Goal: Task Accomplishment & Management: Manage account settings

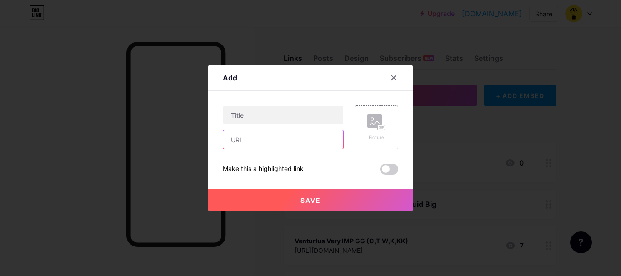
click at [257, 135] on input "text" at bounding box center [283, 140] width 120 height 18
paste input "[URL][DOMAIN_NAME]"
click at [284, 140] on input "[URL][DOMAIN_NAME]" at bounding box center [283, 140] width 120 height 18
click at [286, 139] on input "[URL][DOMAIN_NAME]" at bounding box center [283, 140] width 120 height 18
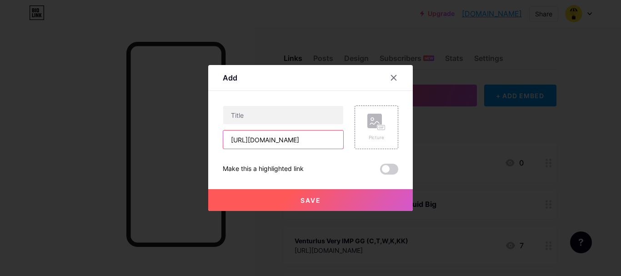
click at [286, 139] on input "[URL][DOMAIN_NAME]" at bounding box center [283, 140] width 120 height 18
type input "[URL][DOMAIN_NAME]"
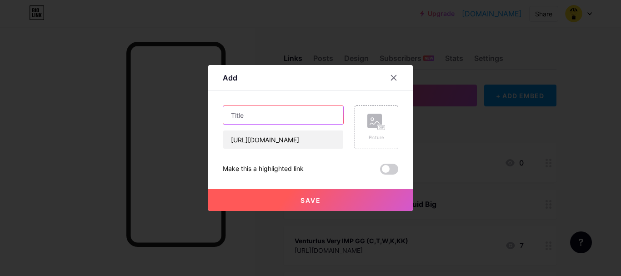
click at [241, 111] on input "text" at bounding box center [283, 115] width 120 height 18
paste input "quranium"
click at [230, 116] on input "quranium" at bounding box center [283, 115] width 120 height 18
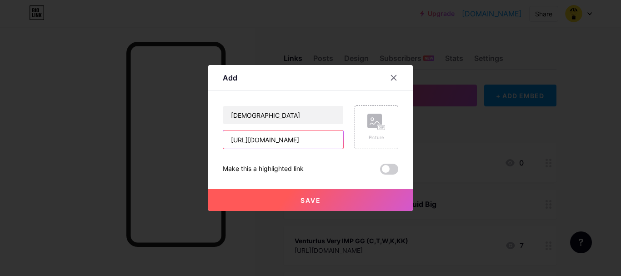
click at [260, 140] on input "[URL][DOMAIN_NAME]" at bounding box center [283, 140] width 120 height 18
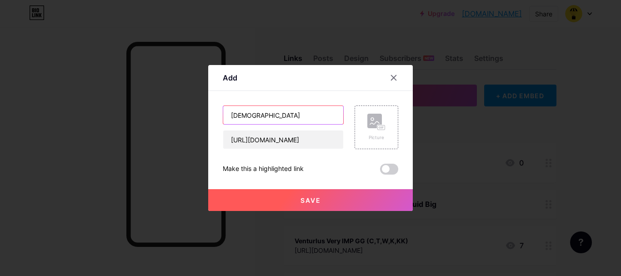
click at [290, 113] on input "[DEMOGRAPHIC_DATA]" at bounding box center [283, 115] width 120 height 18
paste input "faucet"
click at [258, 115] on input "[DEMOGRAPHIC_DATA] faucet" at bounding box center [283, 115] width 120 height 18
type input "[DEMOGRAPHIC_DATA] Faucet"
click at [294, 191] on button "Save" at bounding box center [310, 200] width 205 height 22
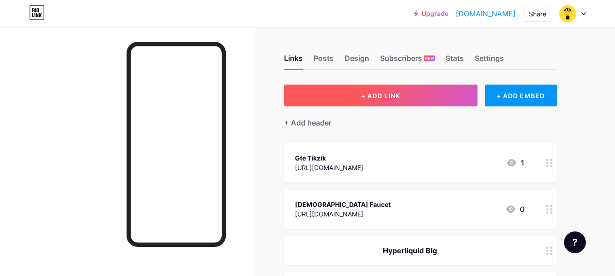
click at [383, 96] on span "+ ADD LINK" at bounding box center [380, 96] width 39 height 8
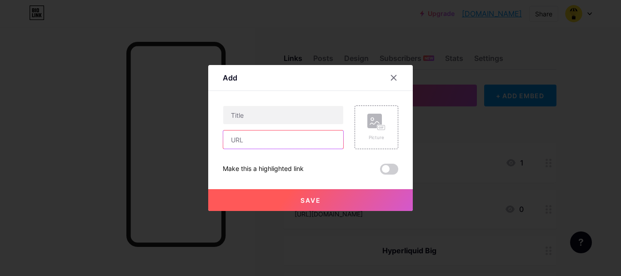
click at [242, 140] on input "text" at bounding box center [283, 140] width 120 height 18
paste input "[URL][DOMAIN_NAME]"
type input "[URL][DOMAIN_NAME]"
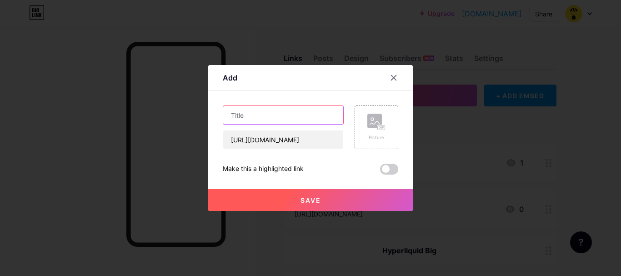
click at [252, 118] on input "text" at bounding box center [283, 115] width 120 height 18
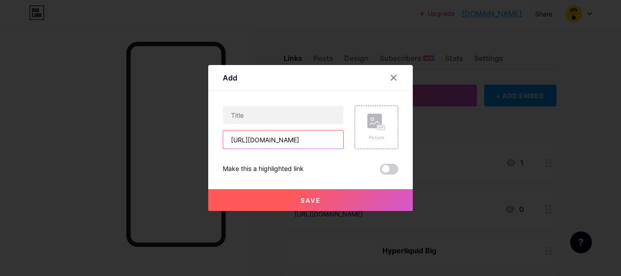
drag, startPoint x: 266, startPoint y: 141, endPoint x: 289, endPoint y: 141, distance: 22.7
click at [289, 141] on input "[URL][DOMAIN_NAME]" at bounding box center [283, 140] width 120 height 18
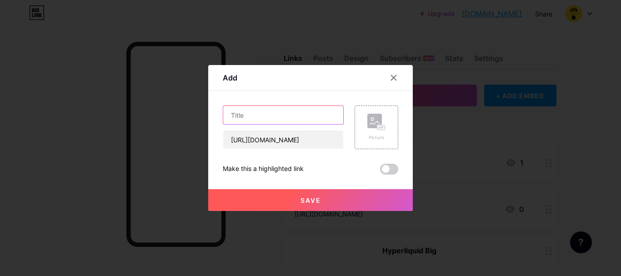
click at [256, 114] on input "text" at bounding box center [283, 115] width 120 height 18
paste input "qxswap"
click at [236, 118] on input "qxswap" at bounding box center [283, 115] width 120 height 18
paste input "uranium"
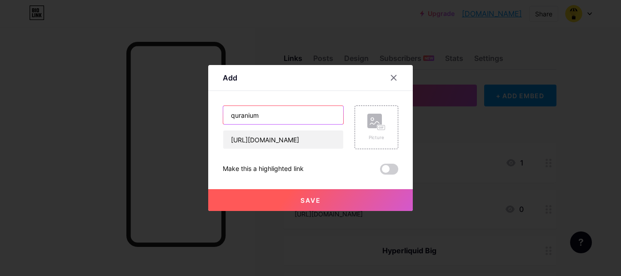
click at [227, 114] on input "quranium" at bounding box center [283, 115] width 120 height 18
click at [284, 110] on input "[DEMOGRAPHIC_DATA]" at bounding box center [283, 115] width 120 height 18
type input "Quranium [DEMOGRAPHIC_DATA]"
click at [301, 200] on span "Save" at bounding box center [311, 200] width 20 height 8
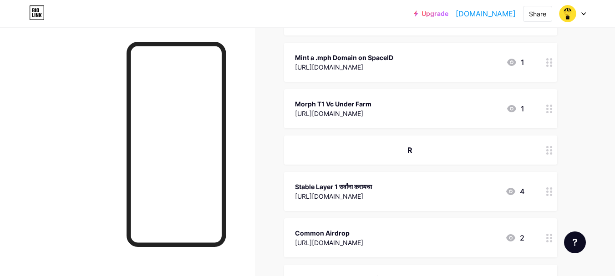
scroll to position [596, 0]
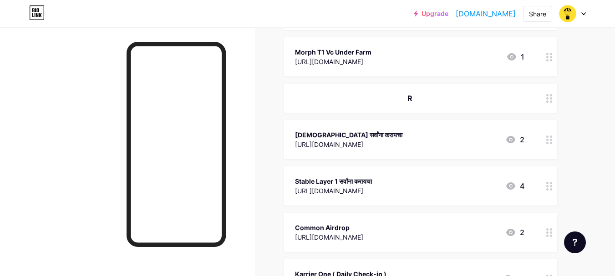
click at [361, 135] on div "[DEMOGRAPHIC_DATA] सर्वांना करायचा" at bounding box center [348, 135] width 107 height 10
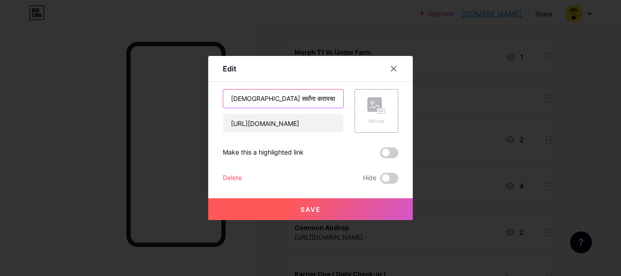
click at [234, 100] on input "[DEMOGRAPHIC_DATA] सर्वांना करायचा" at bounding box center [283, 99] width 120 height 18
click at [391, 70] on icon at bounding box center [393, 68] width 7 height 7
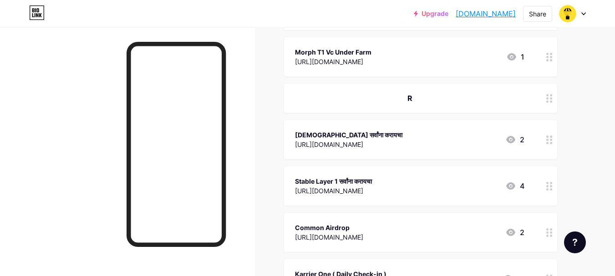
click at [403, 93] on div "R" at bounding box center [409, 98] width 229 height 11
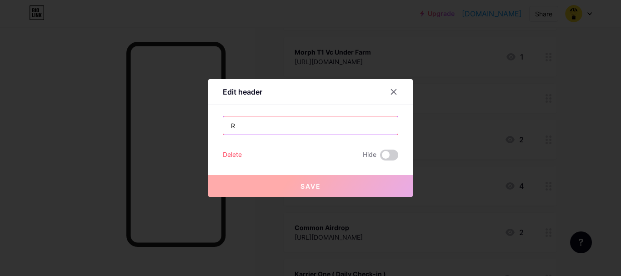
drag, startPoint x: 234, startPoint y: 128, endPoint x: 218, endPoint y: 126, distance: 16.5
click at [218, 126] on div "Edit header R Delete Hide Save" at bounding box center [310, 138] width 205 height 118
paste input "[DEMOGRAPHIC_DATA]"
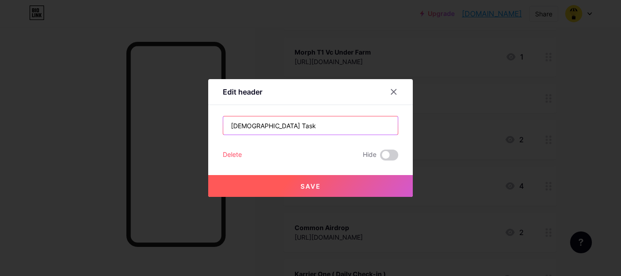
type input "[DEMOGRAPHIC_DATA] Task"
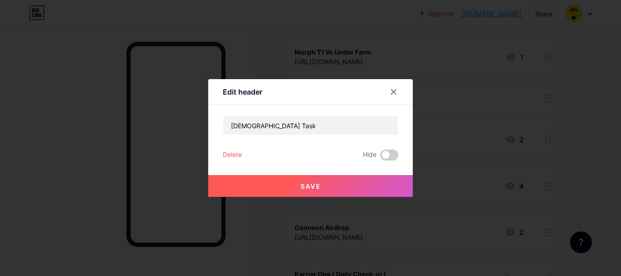
click at [316, 186] on span "Save" at bounding box center [311, 186] width 20 height 8
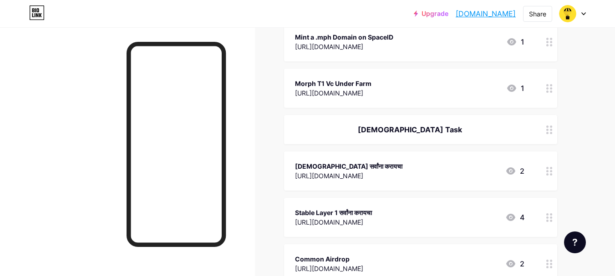
scroll to position [505, 0]
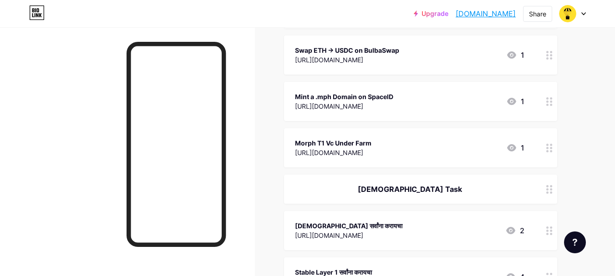
click at [354, 227] on div "[DEMOGRAPHIC_DATA] सर्वांना करायचा" at bounding box center [348, 226] width 107 height 10
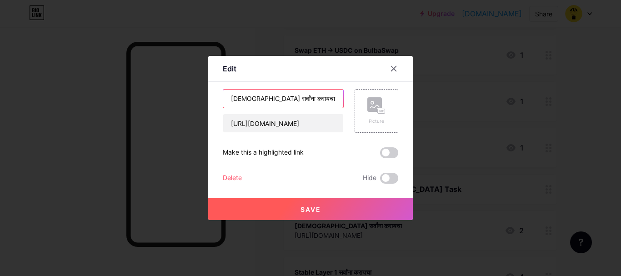
drag, startPoint x: 258, startPoint y: 98, endPoint x: 316, endPoint y: 97, distance: 57.3
click at [316, 97] on input "[DEMOGRAPHIC_DATA] सर्वांना करायचा" at bounding box center [283, 99] width 120 height 18
type input "[DEMOGRAPHIC_DATA] Task"
click at [335, 210] on button "Save" at bounding box center [310, 209] width 205 height 22
click at [393, 67] on icon at bounding box center [393, 68] width 7 height 7
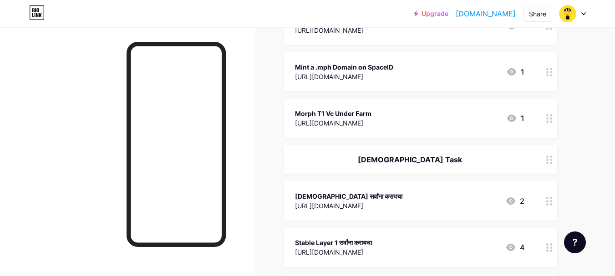
scroll to position [551, 0]
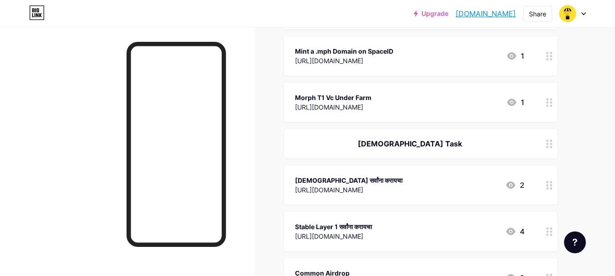
click at [431, 146] on div "[DEMOGRAPHIC_DATA] Task" at bounding box center [409, 143] width 229 height 11
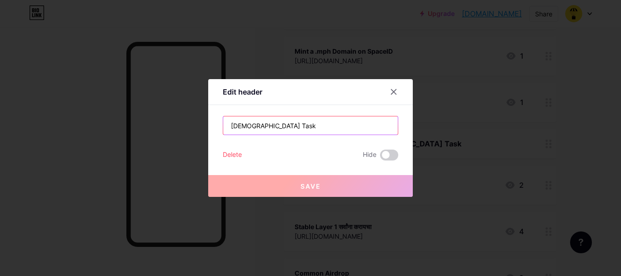
click at [304, 125] on input "[DEMOGRAPHIC_DATA] Task" at bounding box center [310, 125] width 175 height 18
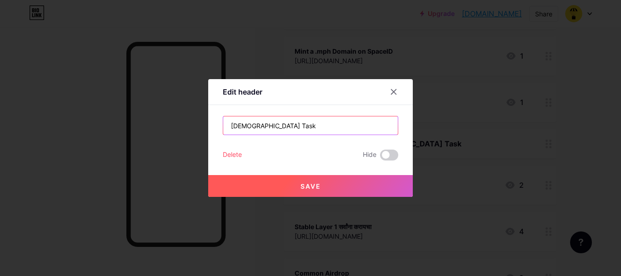
paste input "सर्वांना करायचा"
type input "[DEMOGRAPHIC_DATA] Task सर्वांना करायचा"
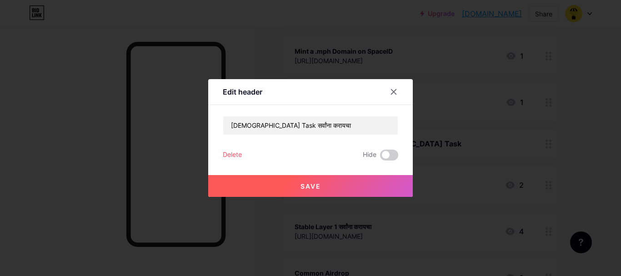
click at [307, 185] on span "Save" at bounding box center [311, 186] width 20 height 8
